Goal: Task Accomplishment & Management: Use online tool/utility

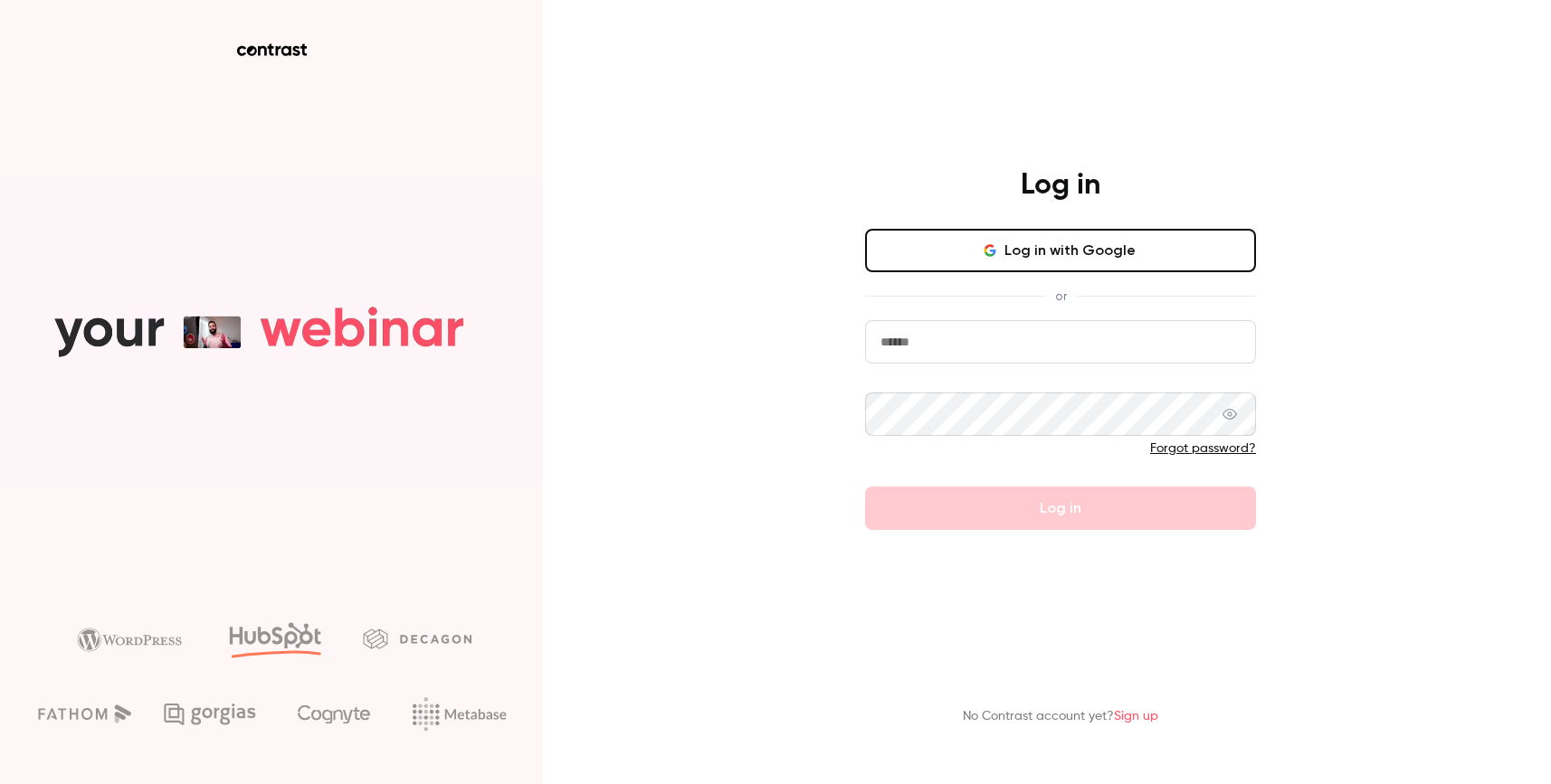
type input "**********"
click at [1142, 294] on div "or" at bounding box center [1060, 296] width 391 height 19
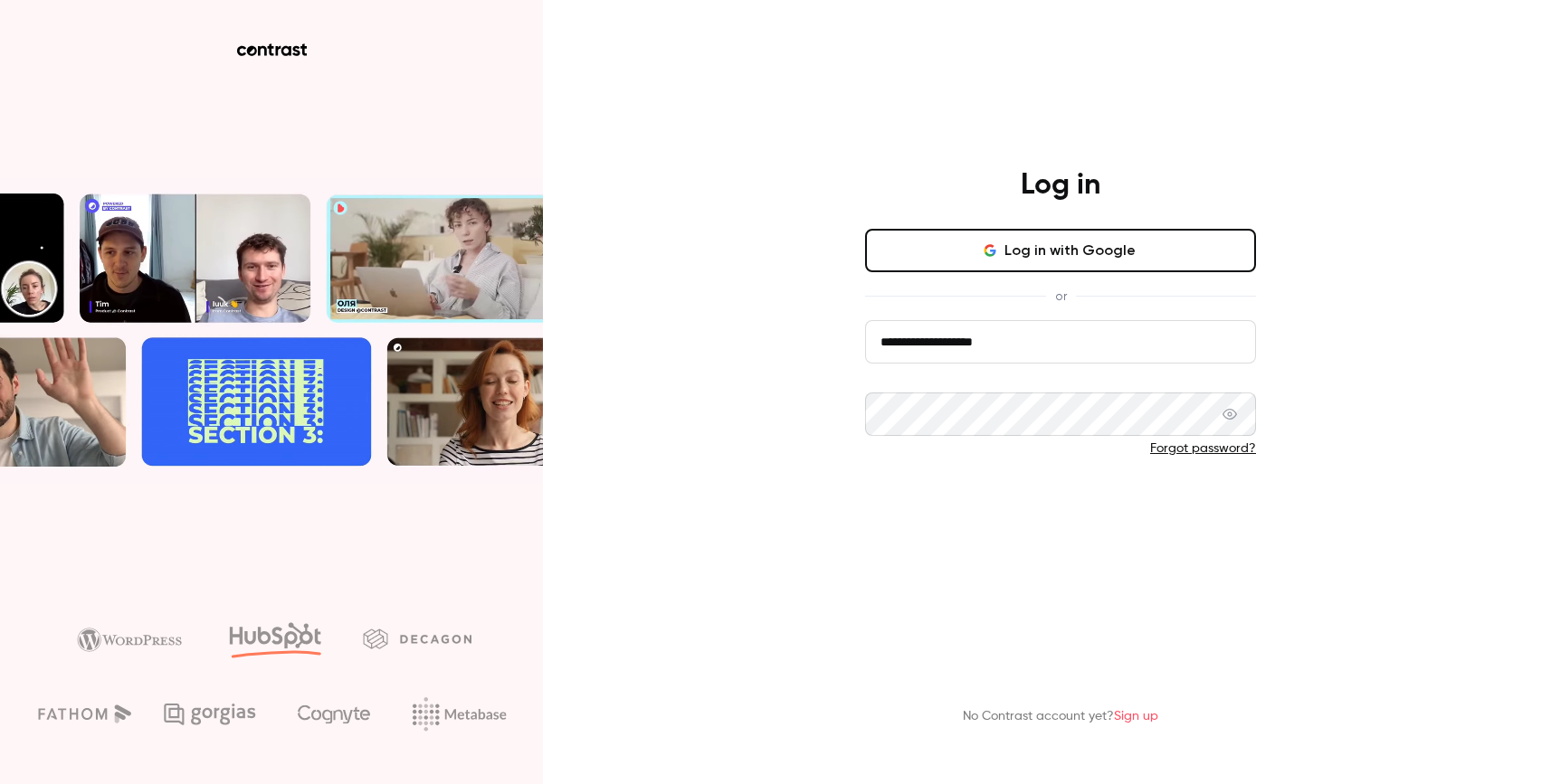
click at [1107, 515] on button "Log in" at bounding box center [1060, 509] width 391 height 44
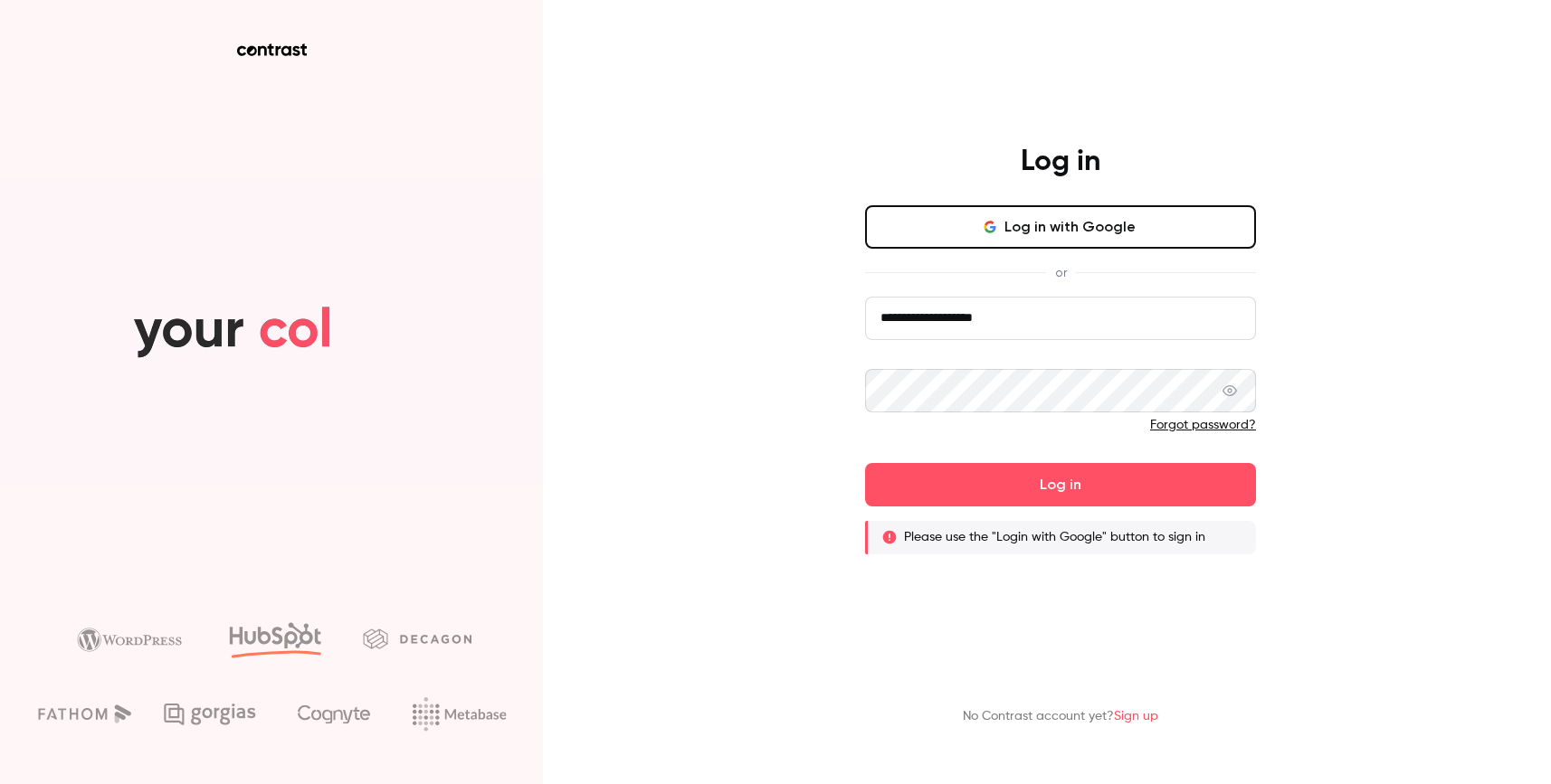
click at [1104, 233] on button "Log in with Google" at bounding box center [1060, 227] width 391 height 44
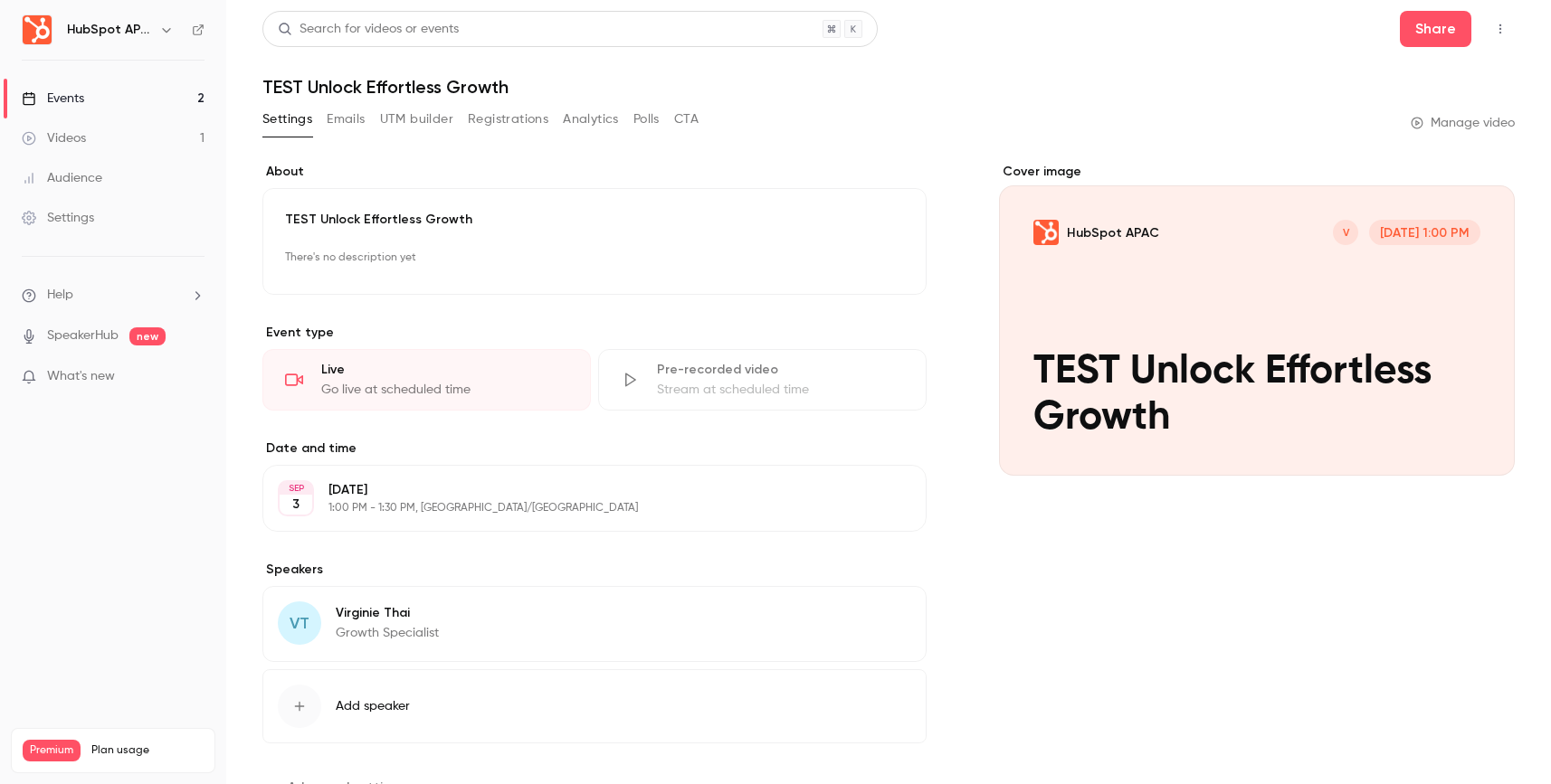
click at [130, 96] on link "Events 2" at bounding box center [113, 98] width 226 height 40
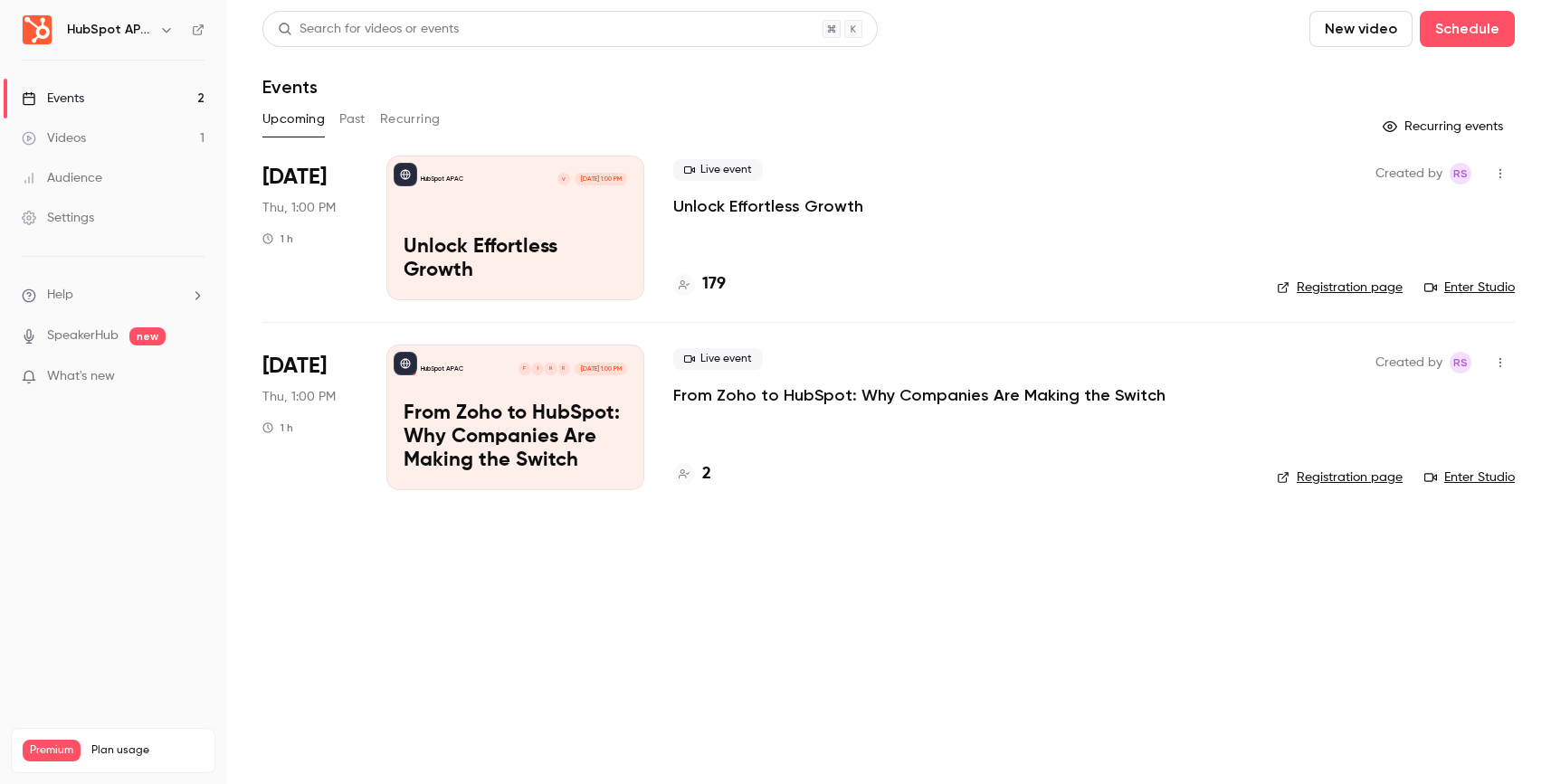
click at [602, 235] on div "HubSpot APAC V [DATE] 1:00 PM Unlock Effortless Growth" at bounding box center [515, 228] width 258 height 145
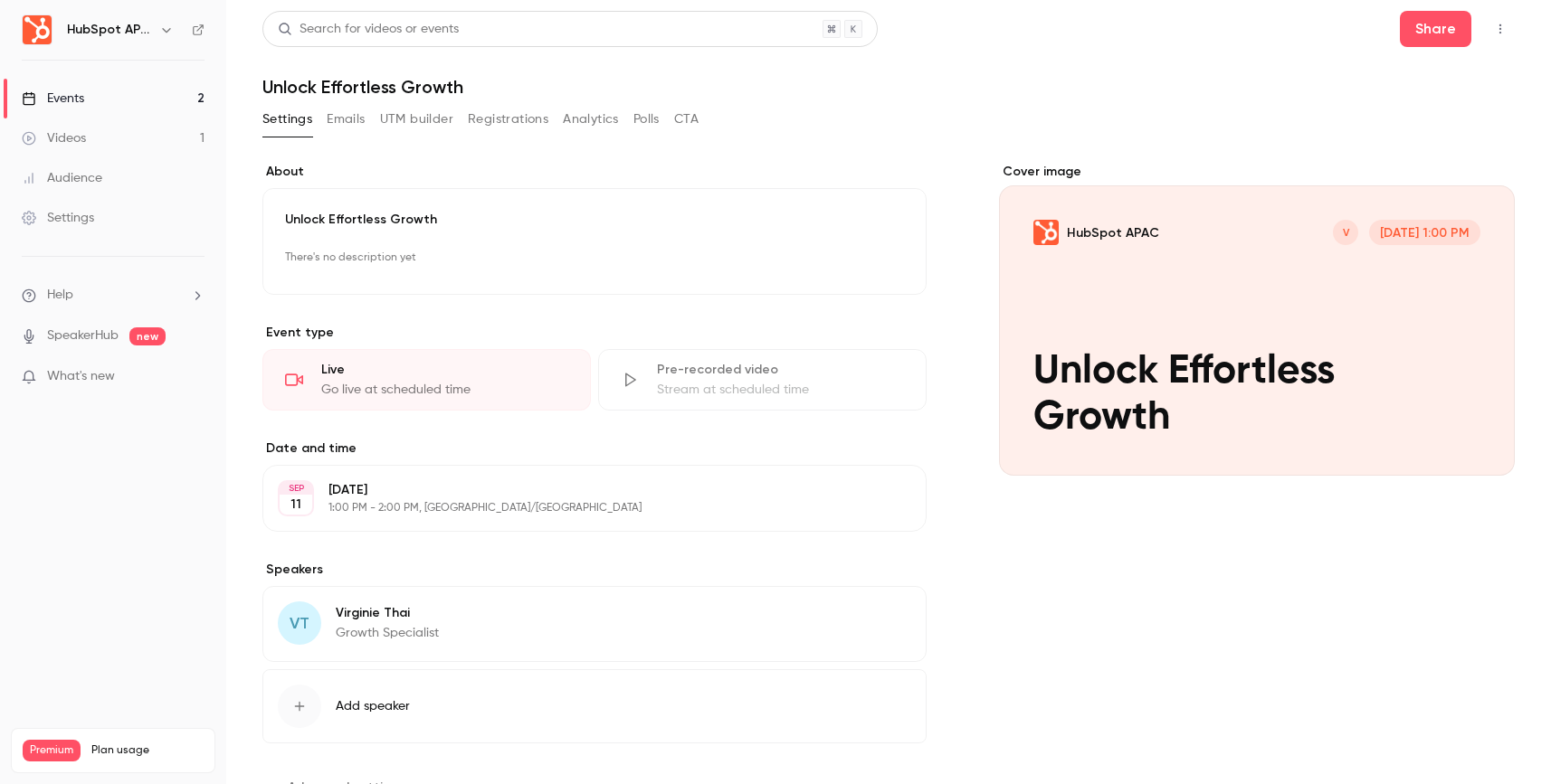
click at [1495, 31] on button "button" at bounding box center [1500, 28] width 29 height 29
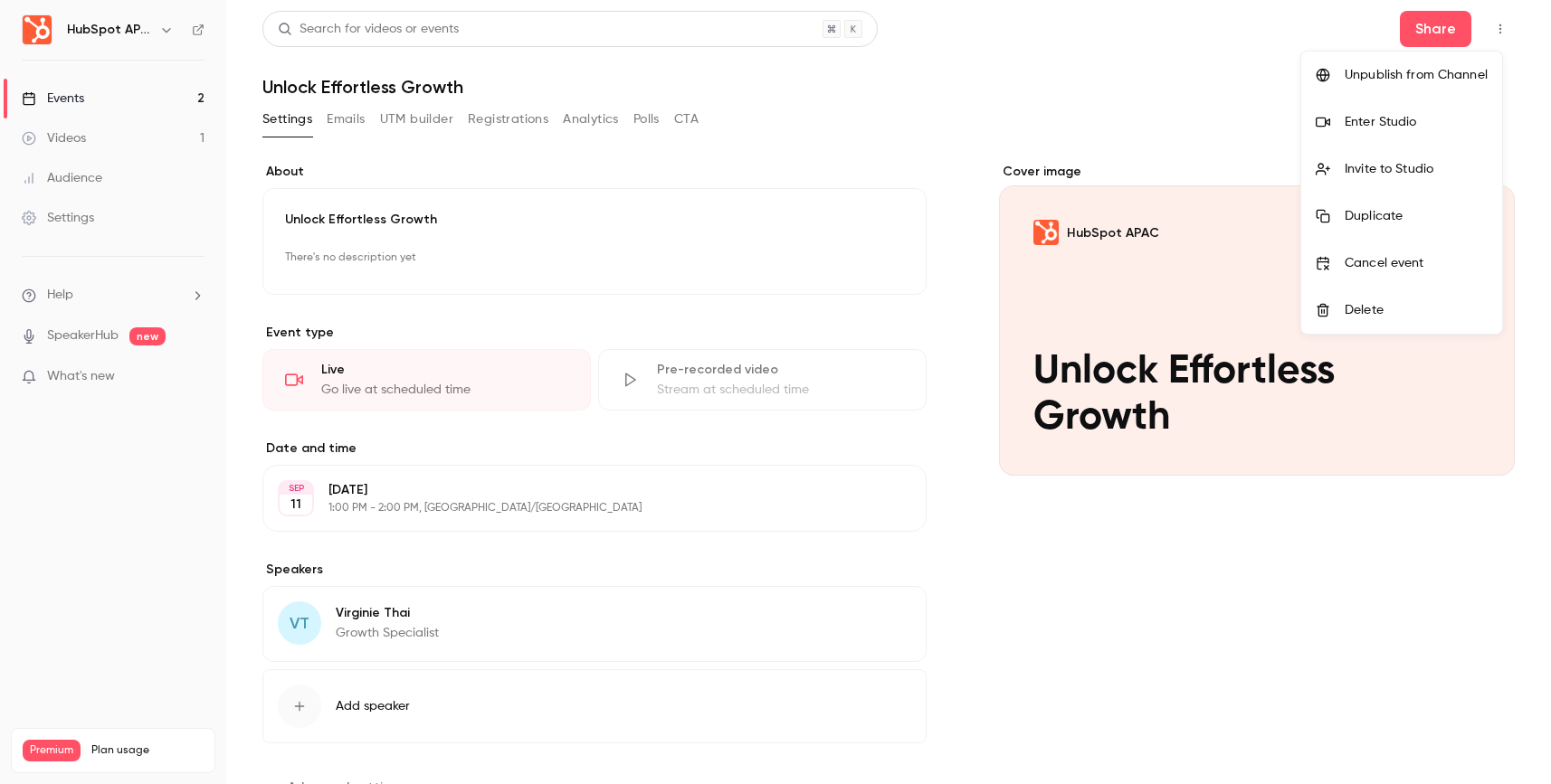
click at [1455, 122] on div "Enter Studio" at bounding box center [1416, 122] width 143 height 18
